Goal: Book appointment/travel/reservation

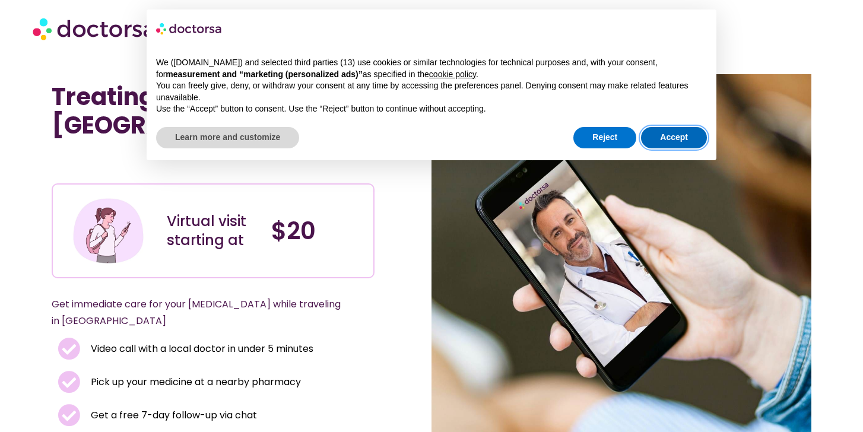
click at [661, 141] on button "Accept" at bounding box center [674, 137] width 66 height 21
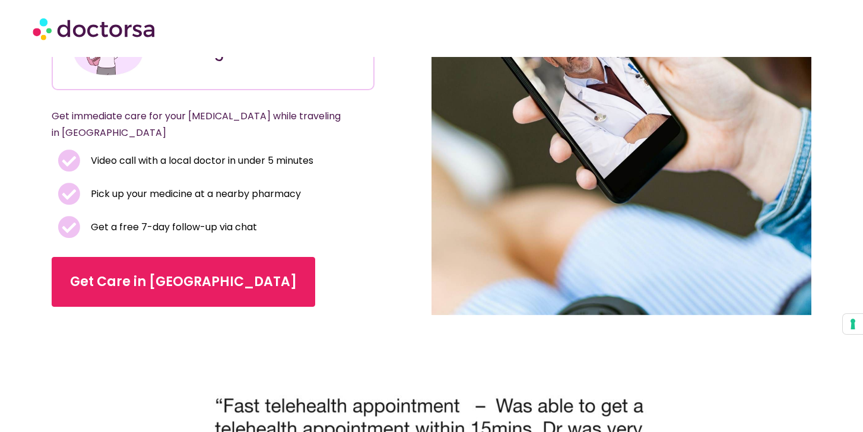
scroll to position [223, 0]
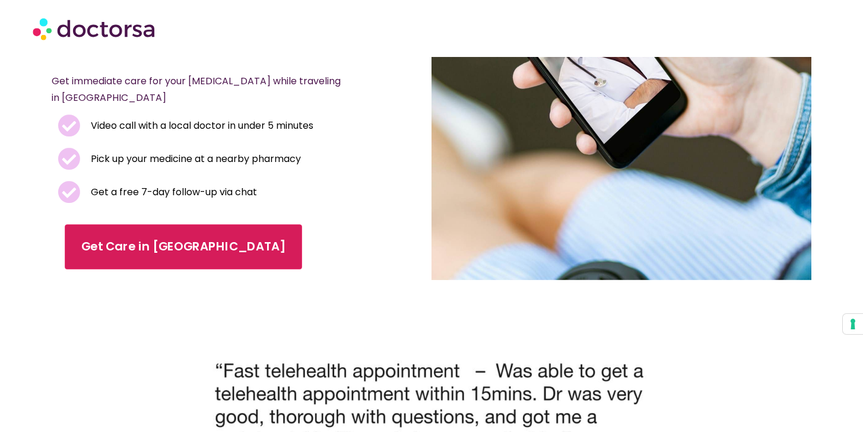
click at [140, 238] on span "Get Care in Paris" at bounding box center [183, 246] width 204 height 17
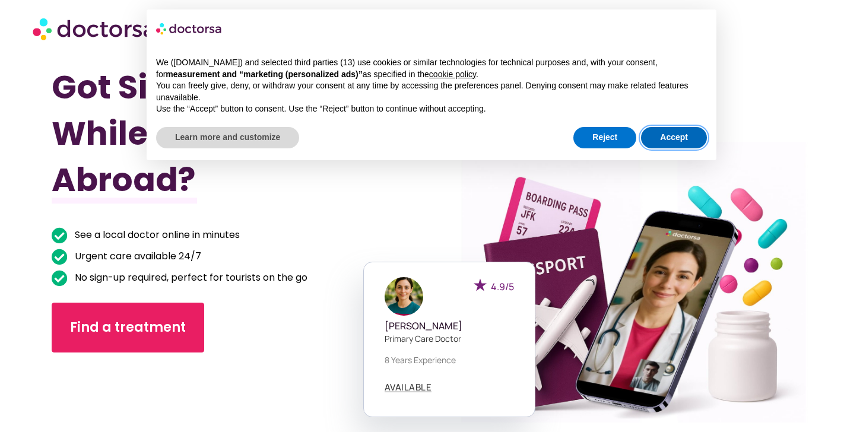
click at [670, 135] on button "Accept" at bounding box center [674, 137] width 66 height 21
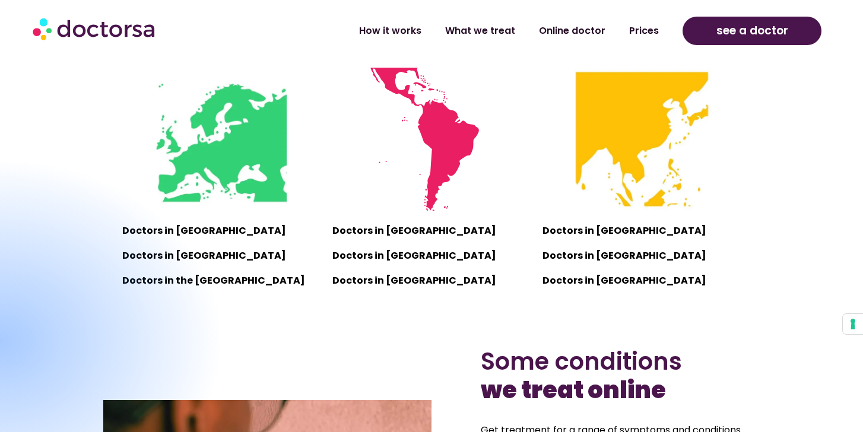
scroll to position [818, 0]
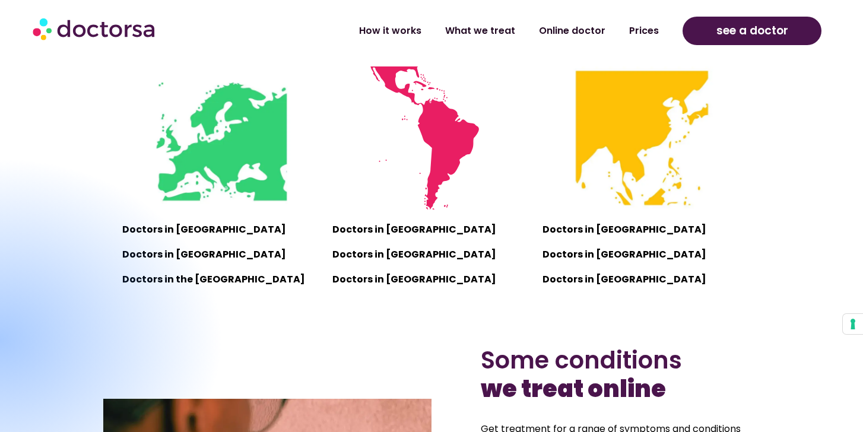
click at [180, 230] on div at bounding box center [0, 340] width 449 height 367
click at [401, 36] on link "How it works" at bounding box center [390, 25] width 86 height 27
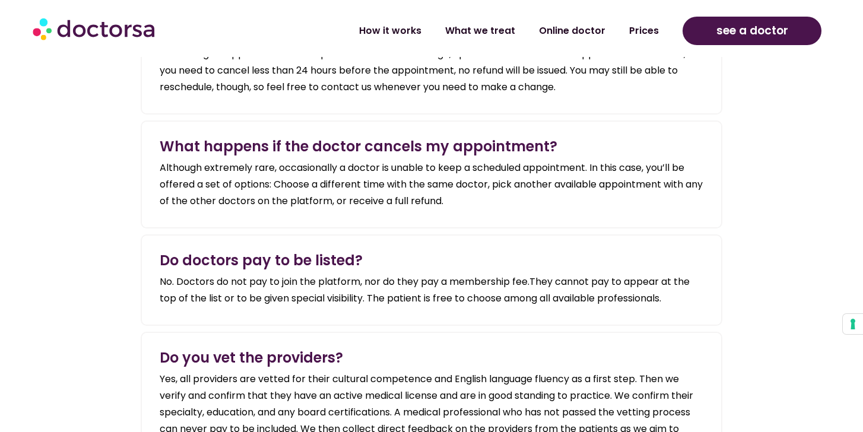
scroll to position [2206, 0]
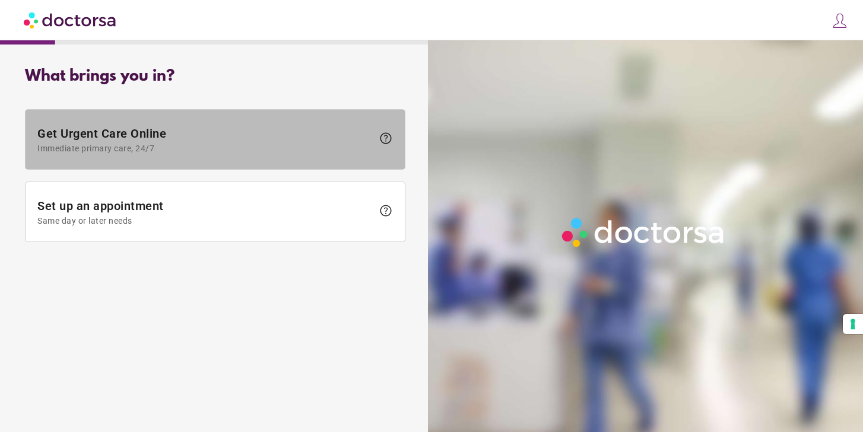
click at [309, 136] on span "Get Urgent Care Online Immediate primary care, 24/7" at bounding box center [204, 139] width 335 height 27
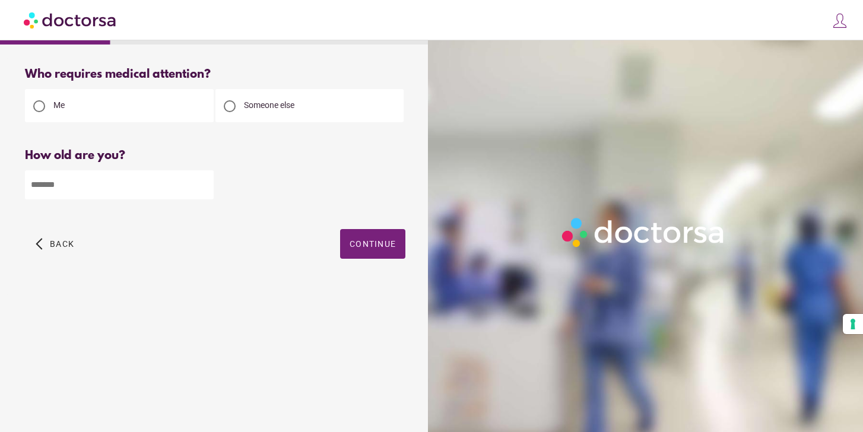
click at [182, 180] on input "number" at bounding box center [119, 184] width 189 height 29
type input "**"
click at [377, 250] on span "button" at bounding box center [372, 244] width 65 height 30
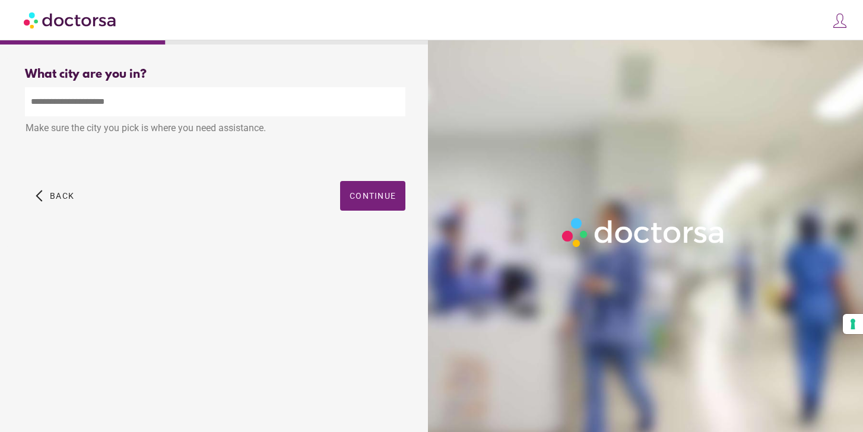
click at [198, 100] on input "text" at bounding box center [215, 101] width 380 height 29
click at [269, 108] on input "text" at bounding box center [215, 101] width 380 height 29
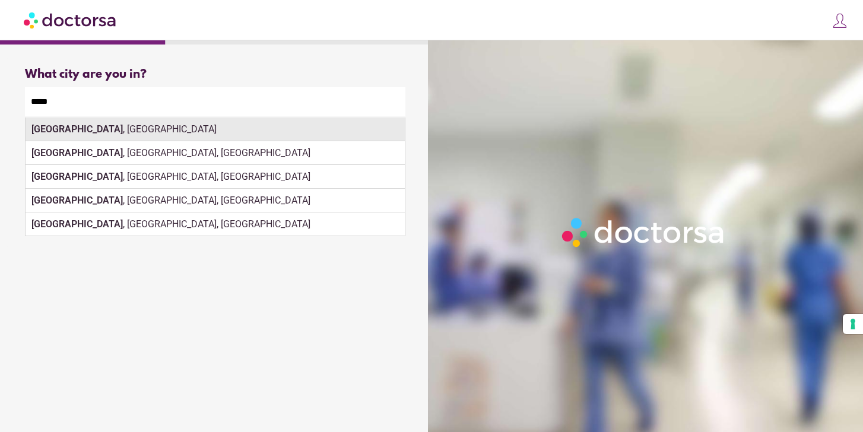
click at [104, 131] on div "Paris , France" at bounding box center [215, 129] width 379 height 24
type input "**********"
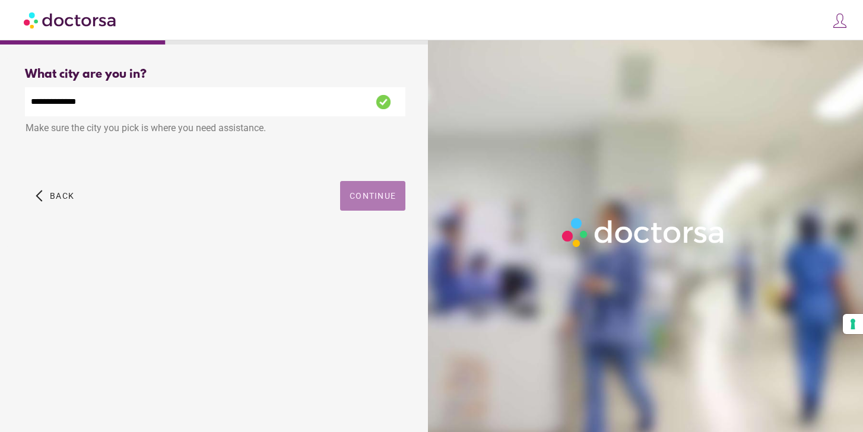
click at [371, 192] on span "button" at bounding box center [372, 196] width 65 height 30
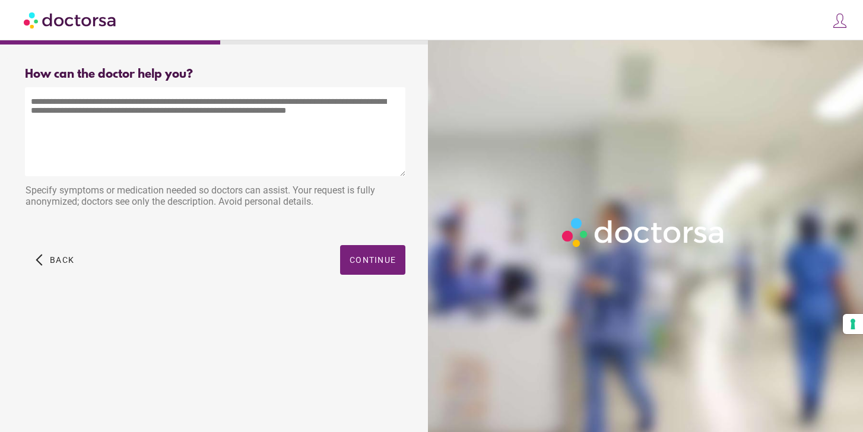
click at [220, 114] on textarea at bounding box center [215, 131] width 380 height 89
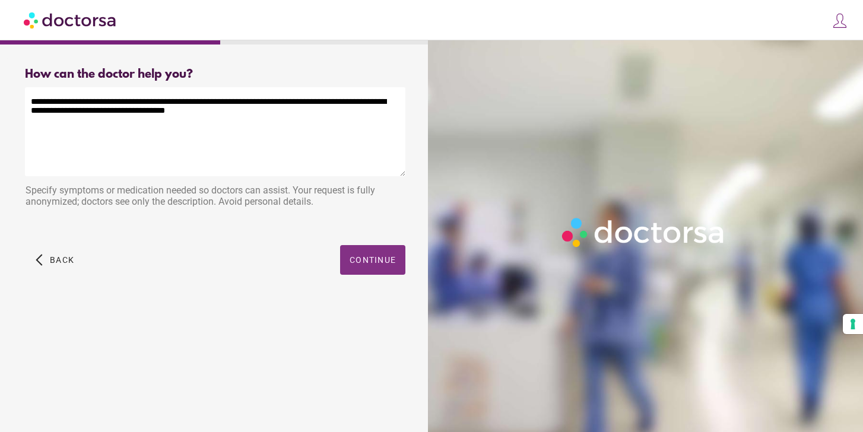
type textarea "**********"
click at [388, 264] on span "Continue" at bounding box center [372, 259] width 46 height 9
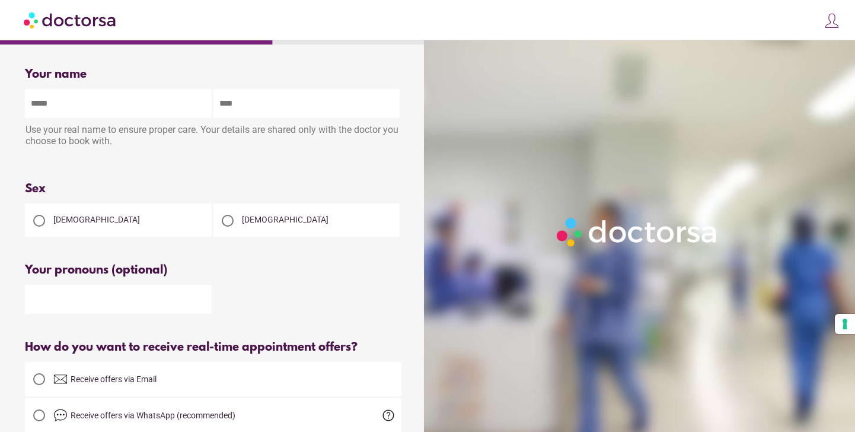
click at [141, 96] on input "text" at bounding box center [118, 103] width 187 height 29
type input "*******"
type input "********"
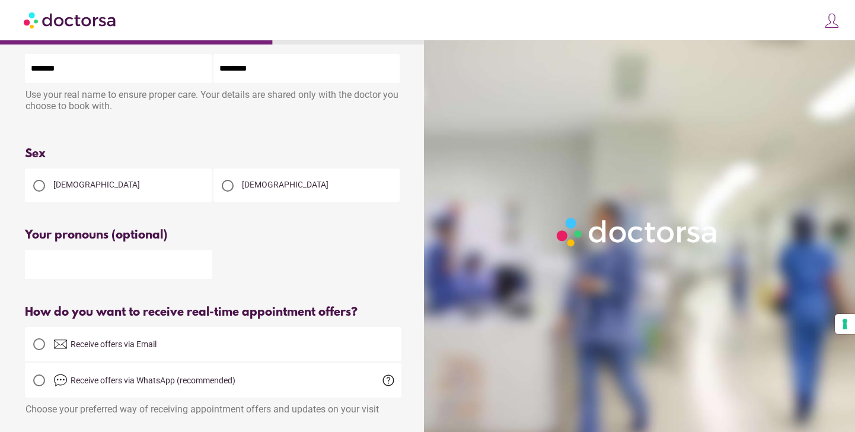
scroll to position [36, 0]
click at [66, 187] on span "Female" at bounding box center [96, 183] width 87 height 9
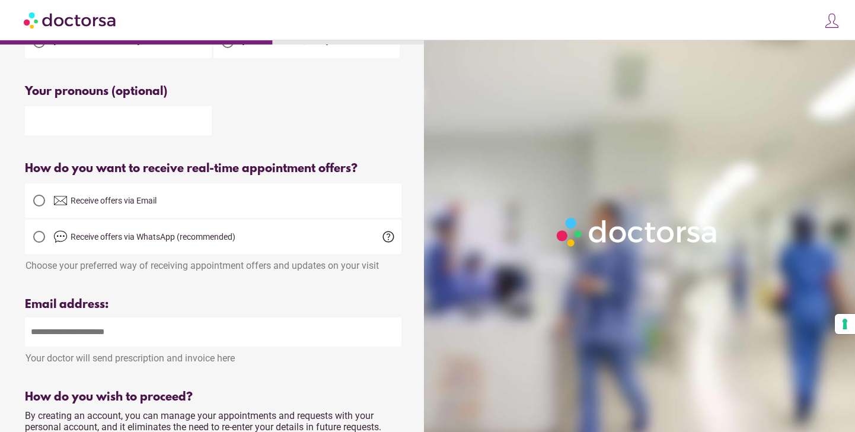
scroll to position [179, 0]
click at [125, 200] on span "Receive offers via Email" at bounding box center [114, 199] width 86 height 9
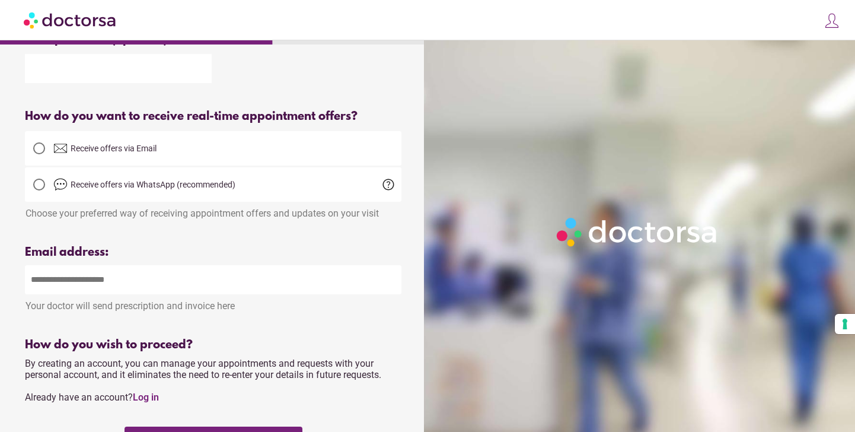
scroll to position [249, 0]
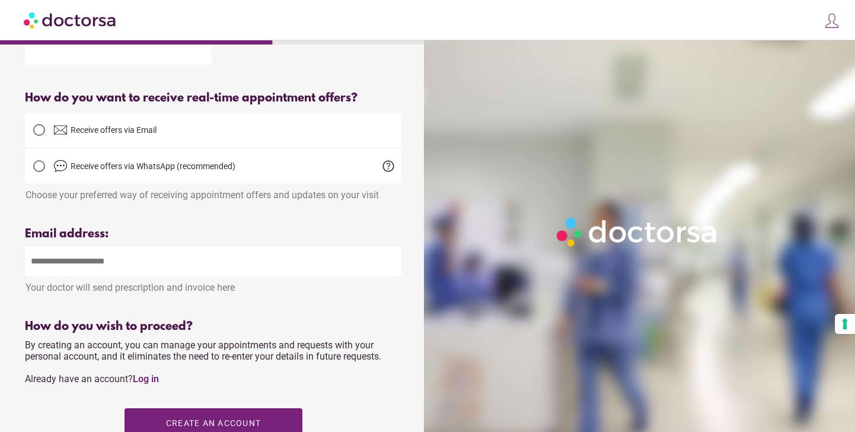
click at [113, 269] on input "email" at bounding box center [213, 261] width 377 height 29
type input "**********"
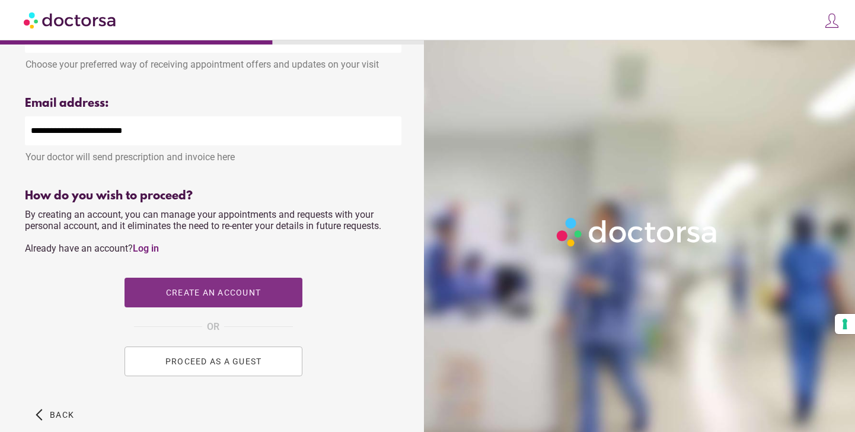
scroll to position [395, 0]
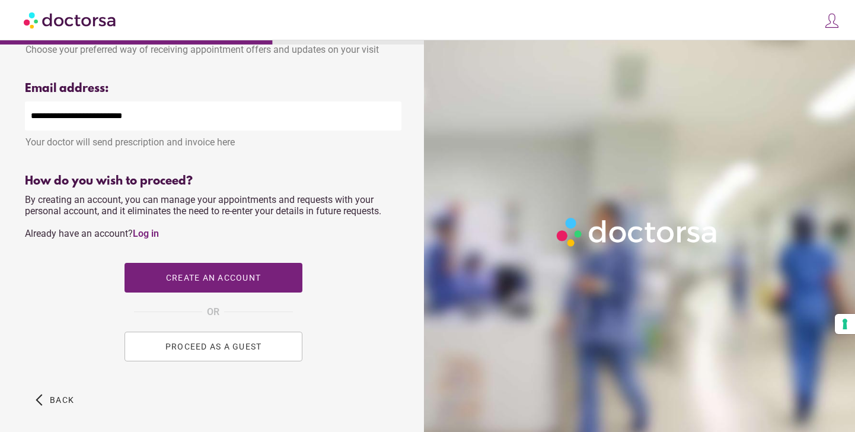
click at [241, 351] on span "PROCEED AS A GUEST" at bounding box center [213, 346] width 97 height 9
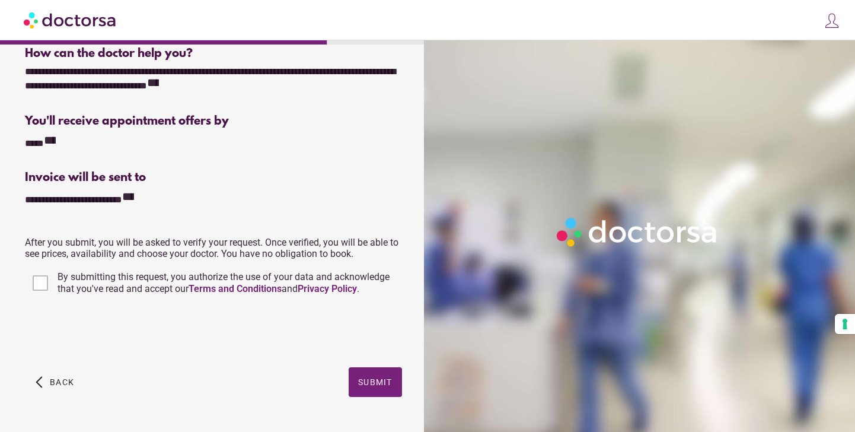
scroll to position [258, 0]
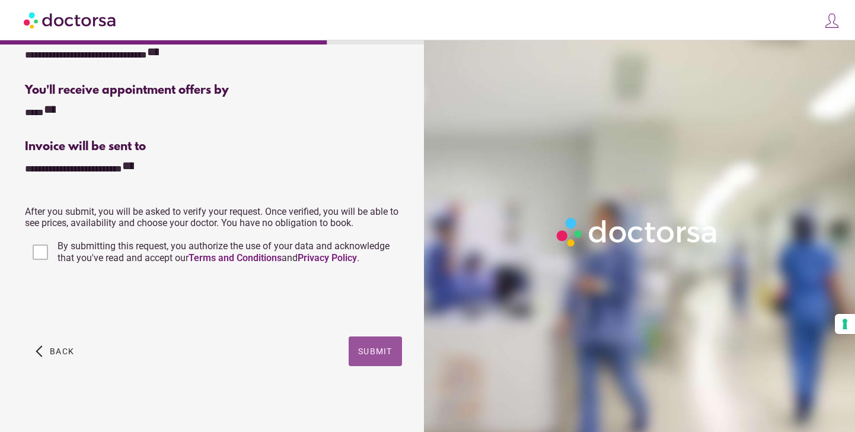
click at [364, 342] on span "button" at bounding box center [375, 351] width 53 height 30
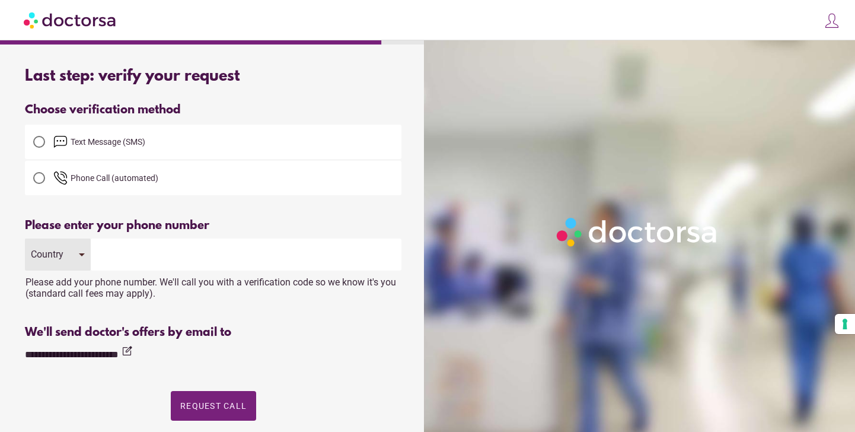
click at [288, 142] on span "Text Message (SMS)" at bounding box center [227, 142] width 348 height 14
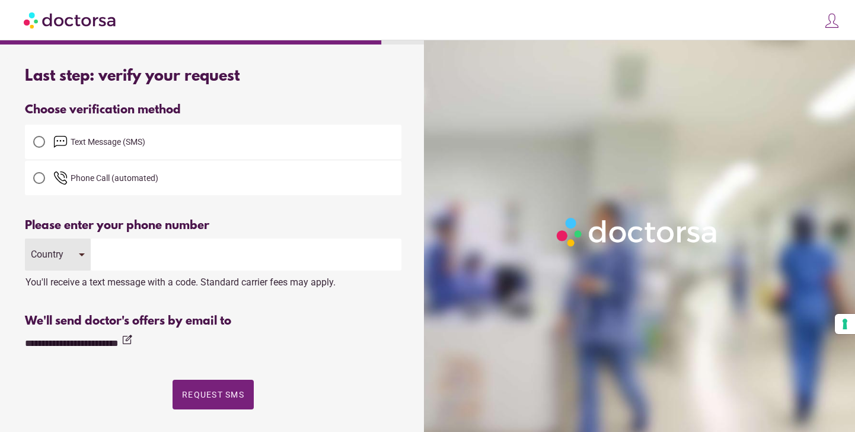
click at [79, 260] on div "Country" at bounding box center [58, 254] width 66 height 32
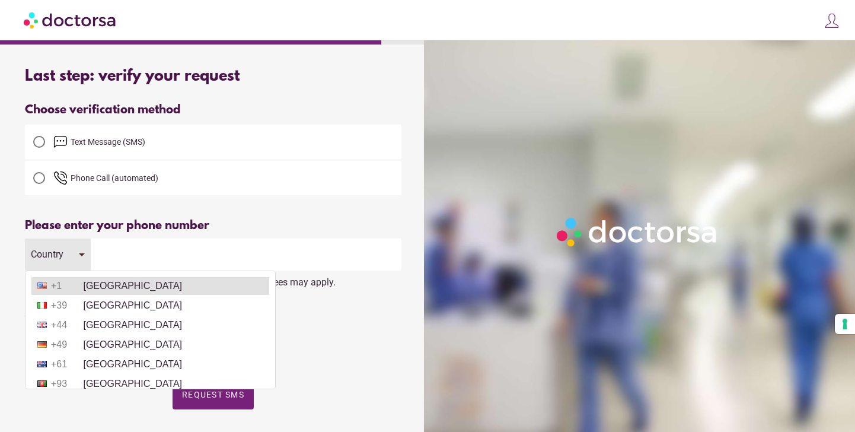
click at [77, 279] on li "+1 United States" at bounding box center [150, 286] width 238 height 18
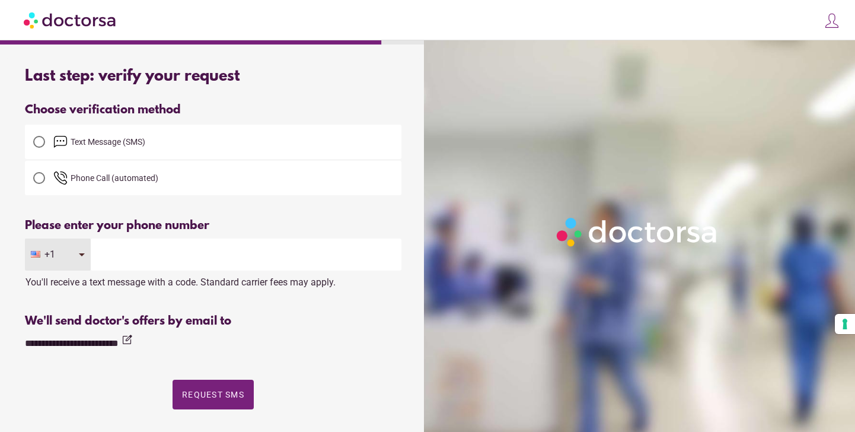
click at [136, 247] on input "tel" at bounding box center [246, 254] width 311 height 32
type input "**********"
click at [209, 390] on span "Request SMS" at bounding box center [213, 394] width 62 height 9
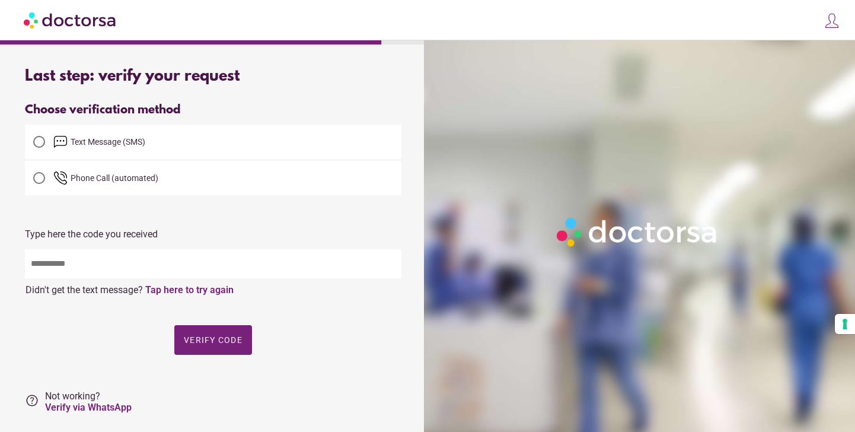
click at [238, 262] on input "text" at bounding box center [213, 263] width 377 height 29
type input "*****"
click at [234, 339] on span "Verify code" at bounding box center [213, 339] width 59 height 9
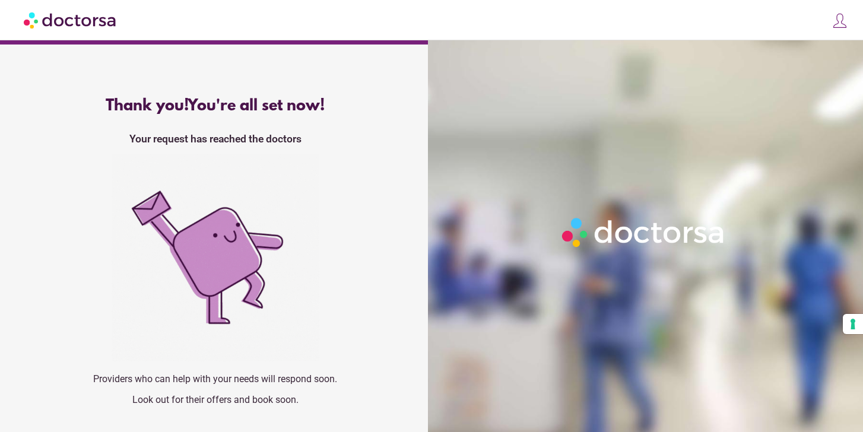
click at [85, 19] on img at bounding box center [71, 20] width 94 height 27
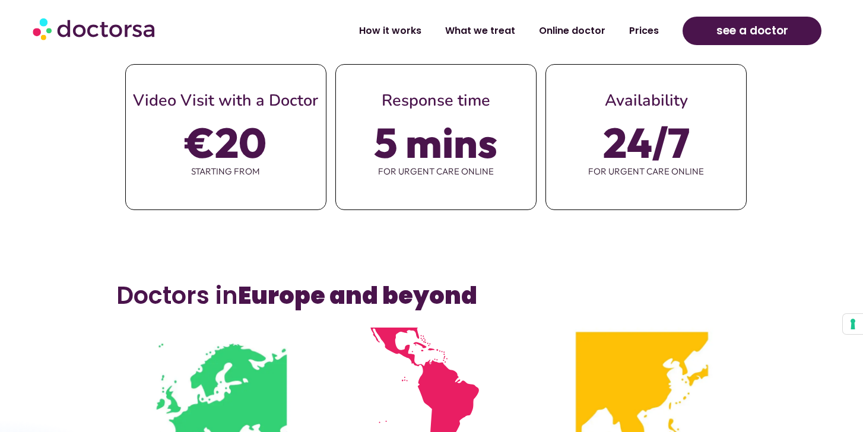
scroll to position [580, 0]
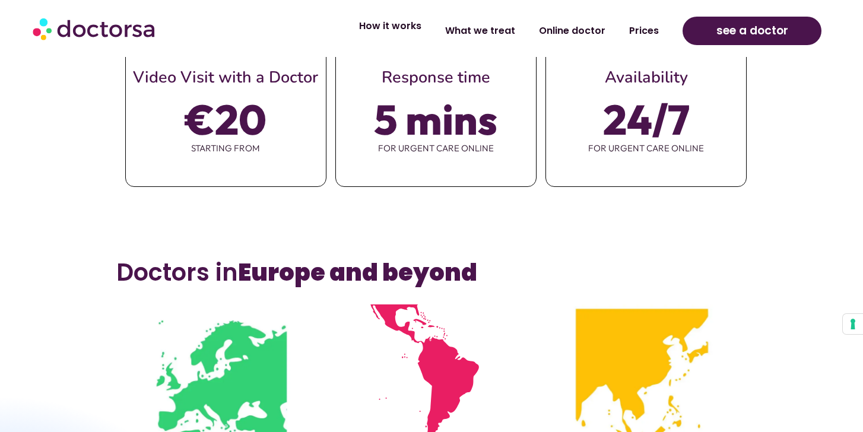
click at [409, 35] on link "How it works" at bounding box center [390, 25] width 86 height 27
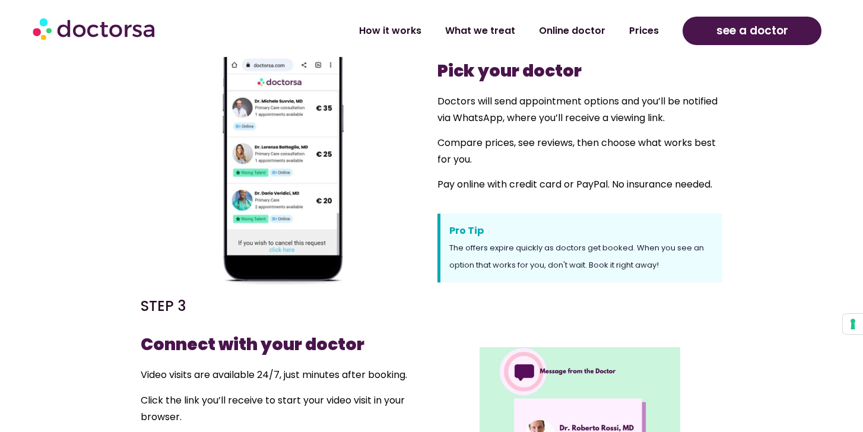
scroll to position [654, 0]
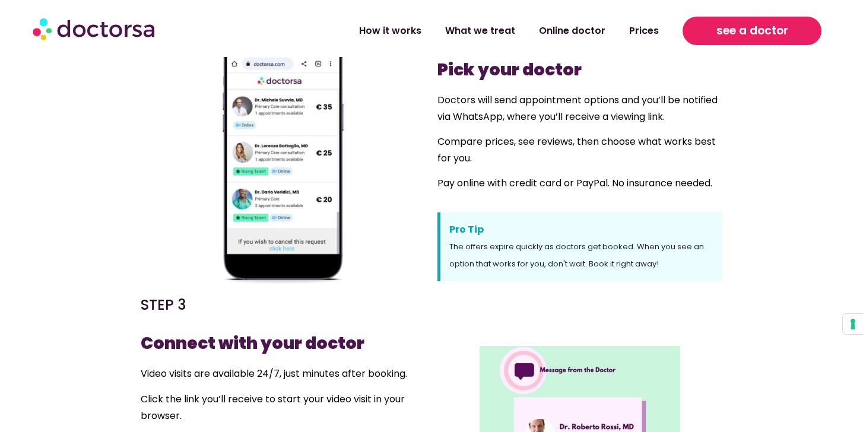
click at [715, 28] on link "see a doctor" at bounding box center [751, 31] width 139 height 28
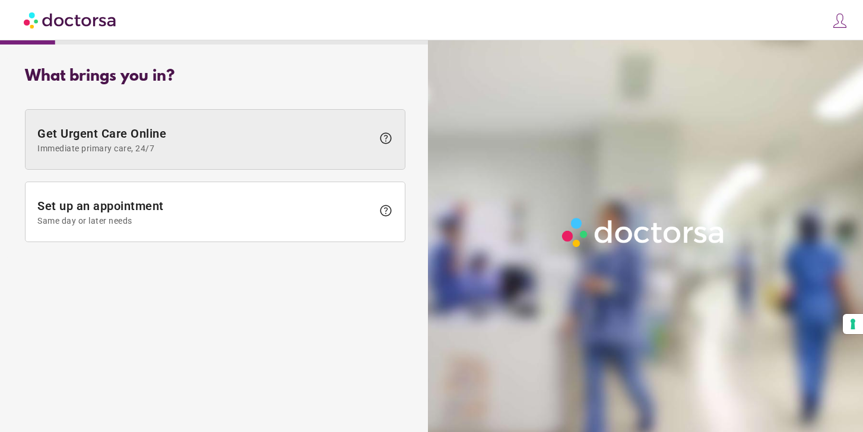
click at [310, 129] on span "Get Urgent Care Online Immediate primary care, 24/7" at bounding box center [204, 139] width 335 height 27
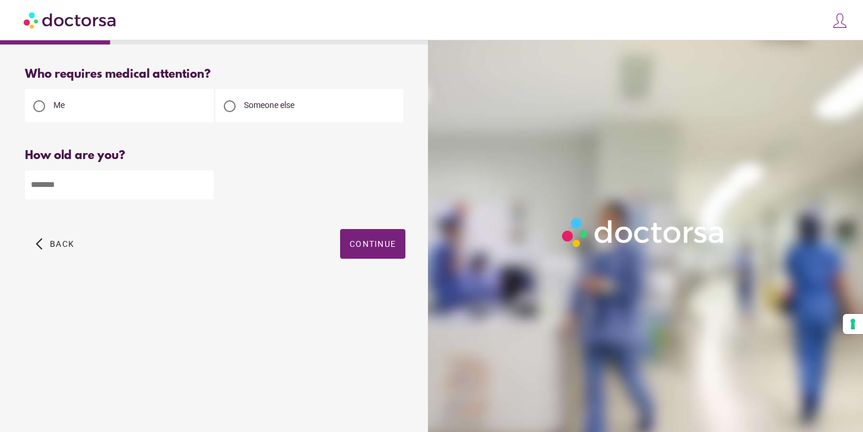
click at [303, 123] on div "Who requires medical attention? Me Someone else Back" at bounding box center [215, 176] width 418 height 237
click at [184, 195] on input "number" at bounding box center [119, 184] width 189 height 29
type input "**"
click at [376, 236] on span "button" at bounding box center [372, 244] width 65 height 30
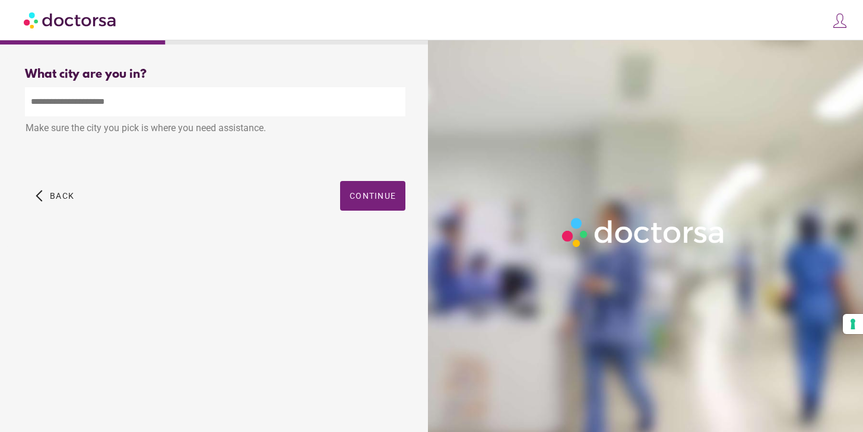
click at [263, 101] on input "text" at bounding box center [215, 101] width 380 height 29
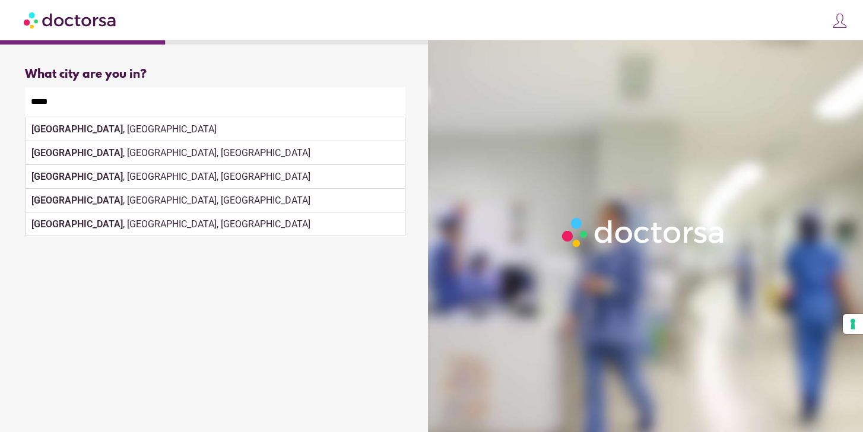
click at [173, 135] on div "Paris , France" at bounding box center [215, 129] width 379 height 24
type input "**********"
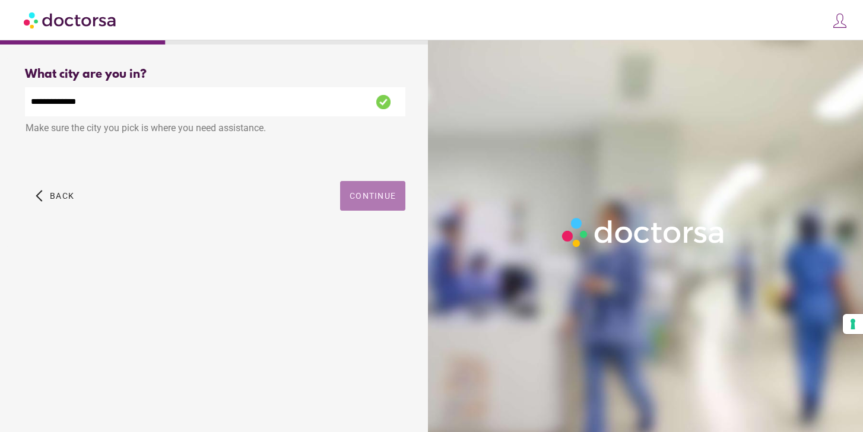
click at [383, 202] on span "button" at bounding box center [372, 196] width 65 height 30
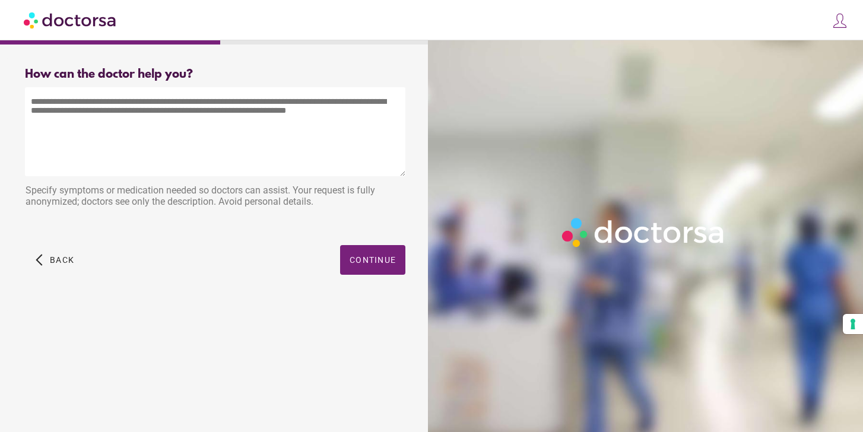
click at [323, 166] on textarea at bounding box center [215, 131] width 380 height 89
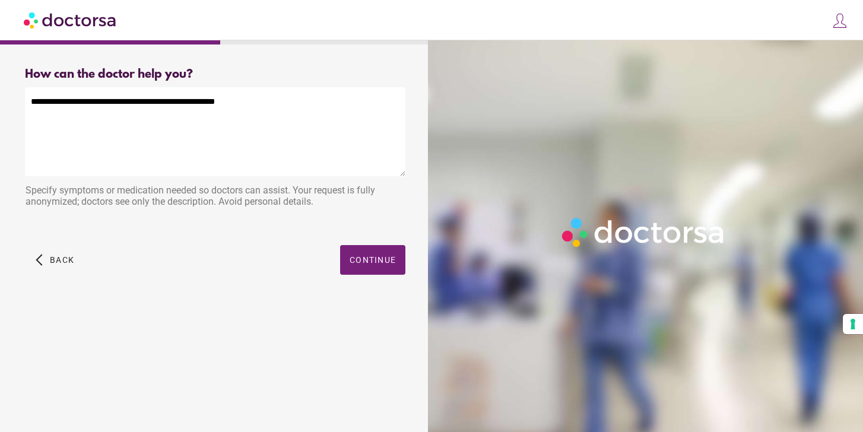
type textarea "**********"
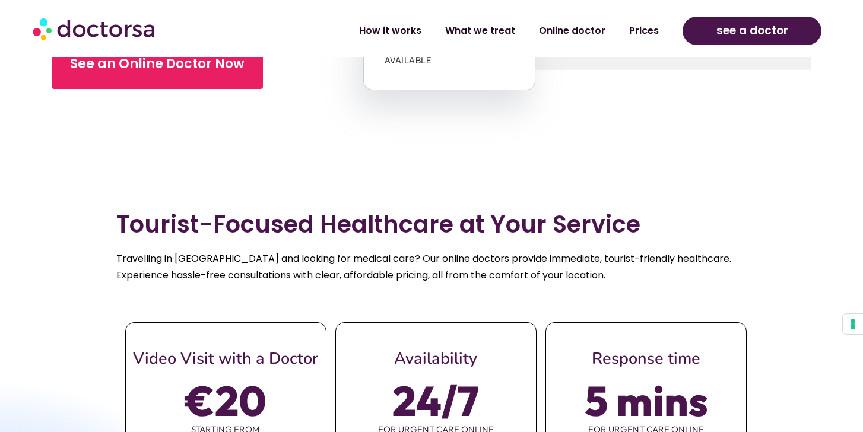
scroll to position [339, 0]
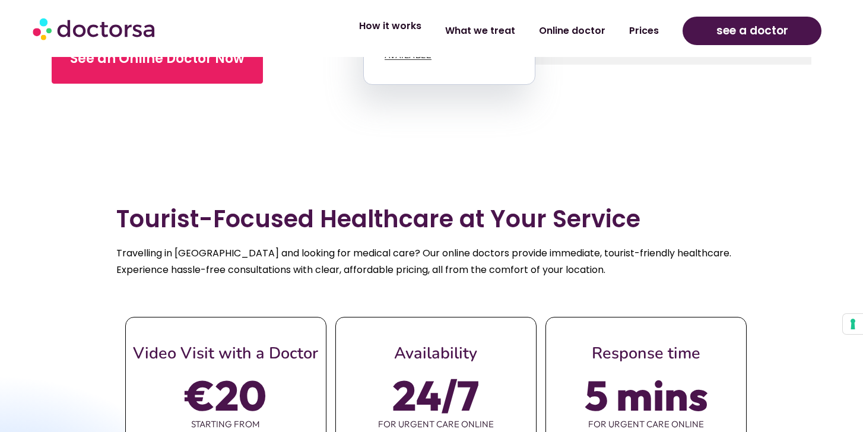
click at [400, 35] on link "How it works" at bounding box center [390, 25] width 86 height 27
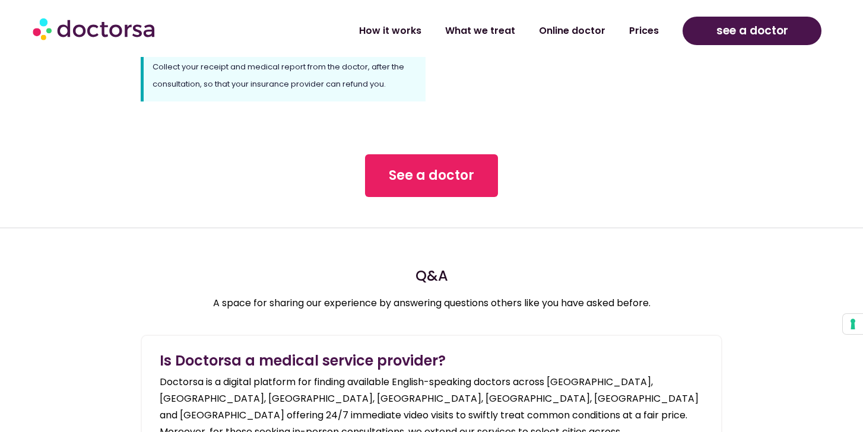
scroll to position [1150, 0]
